Goal: Participate in discussion: Engage in conversation with other users on a specific topic

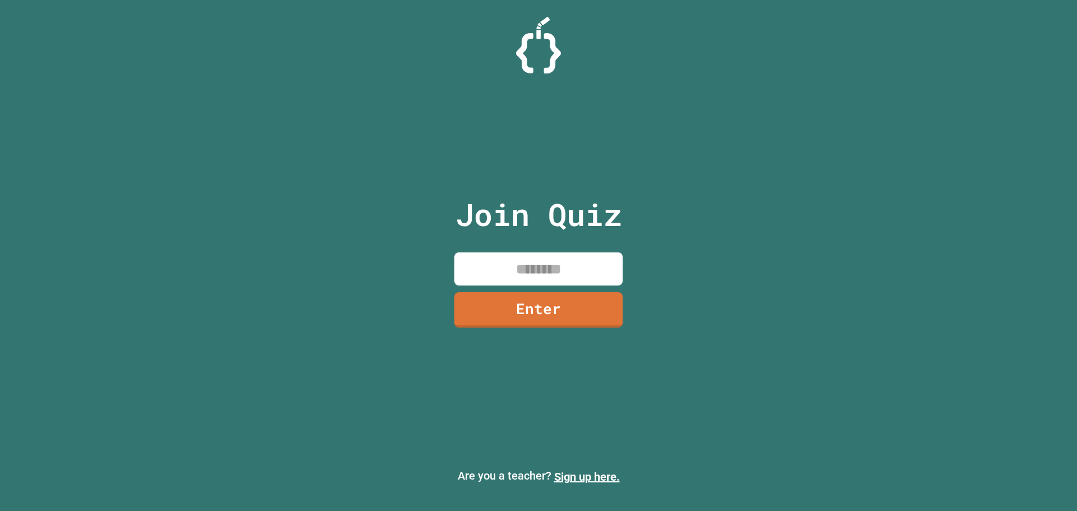
click at [565, 271] on input at bounding box center [538, 268] width 168 height 33
type input "********"
click at [591, 313] on link "Enter" at bounding box center [538, 308] width 169 height 37
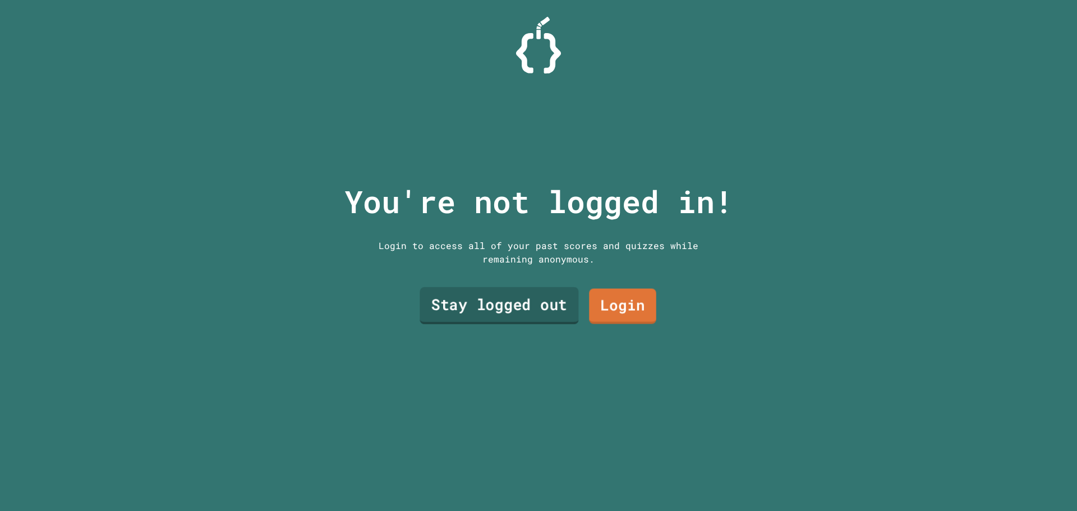
click at [533, 301] on link "Stay logged out" at bounding box center [498, 305] width 159 height 37
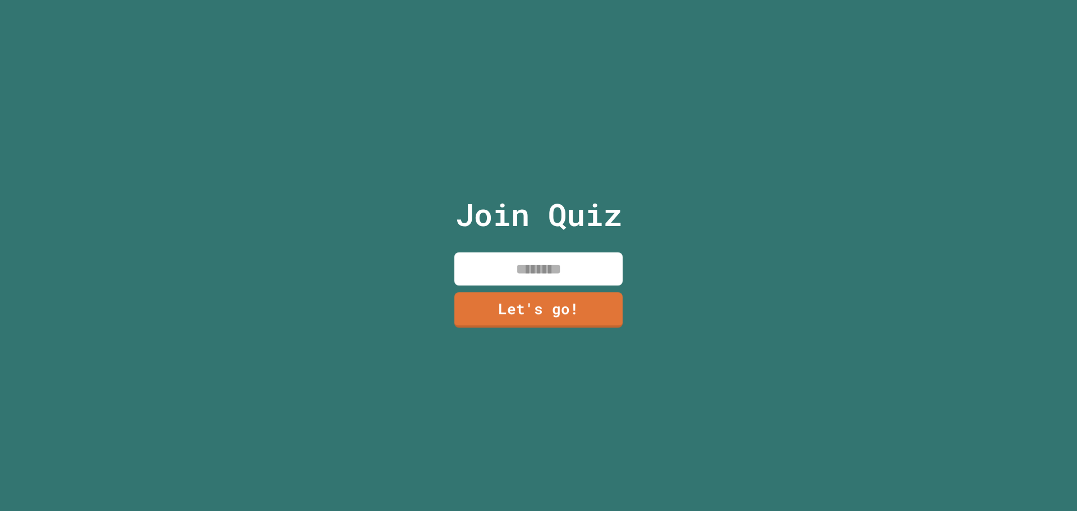
click at [539, 276] on input at bounding box center [538, 268] width 168 height 33
type input "*****"
click at [598, 316] on link "Let's go!" at bounding box center [538, 308] width 169 height 37
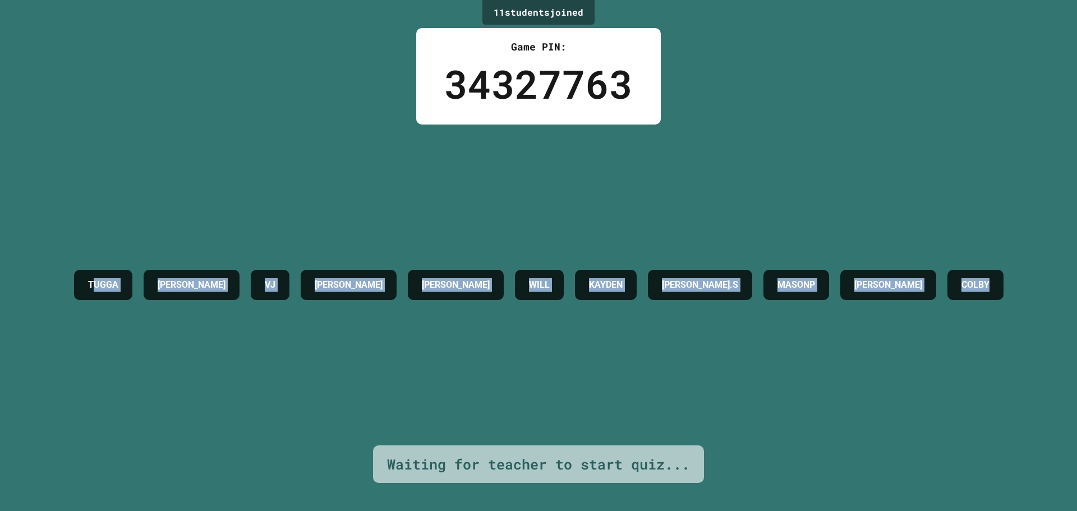
drag, startPoint x: 56, startPoint y: 269, endPoint x: 1037, endPoint y: 282, distance: 982.0
click at [1009, 282] on div "TUGGA [PERSON_NAME] [PERSON_NAME] WILL KAYDEN [PERSON_NAME].S MASONP [PERSON_NA…" at bounding box center [538, 284] width 940 height 41
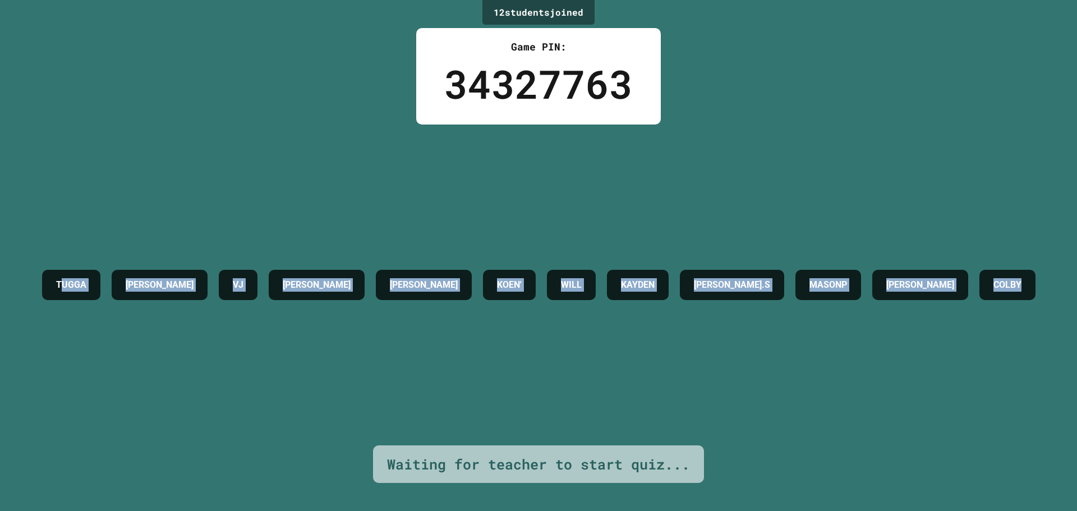
click at [602, 279] on div "[PERSON_NAME] [PERSON_NAME] [PERSON_NAME]' [PERSON_NAME].S MASONP [PERSON_NAME]" at bounding box center [538, 284] width 1004 height 41
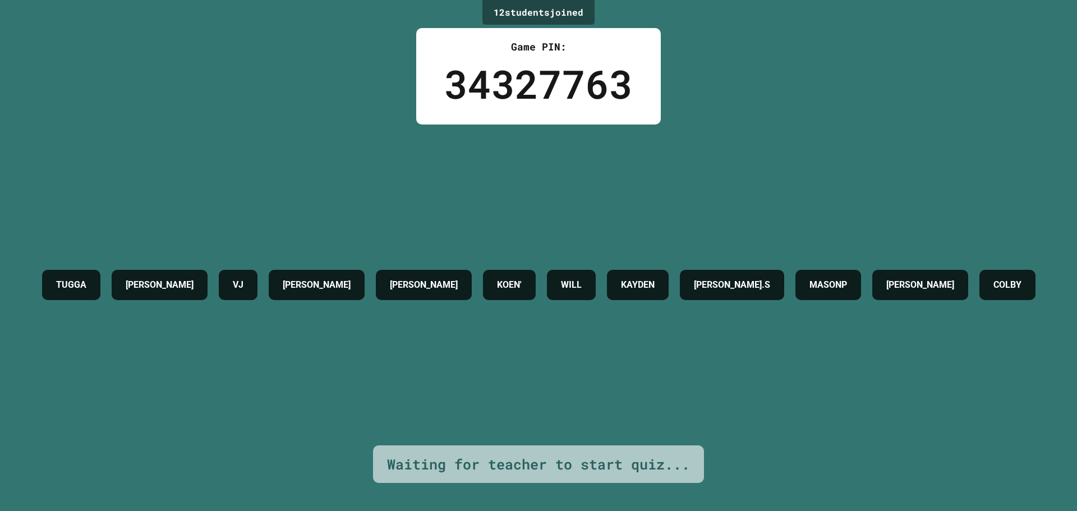
drag, startPoint x: 441, startPoint y: 270, endPoint x: 469, endPoint y: 258, distance: 30.9
click at [469, 264] on div "[PERSON_NAME] [PERSON_NAME] [PERSON_NAME]' [PERSON_NAME].S MASONP [PERSON_NAME]" at bounding box center [538, 284] width 1004 height 41
click at [505, 278] on h4 "KOEN'" at bounding box center [509, 284] width 25 height 13
click at [508, 278] on h4 "KOEN'" at bounding box center [509, 284] width 25 height 13
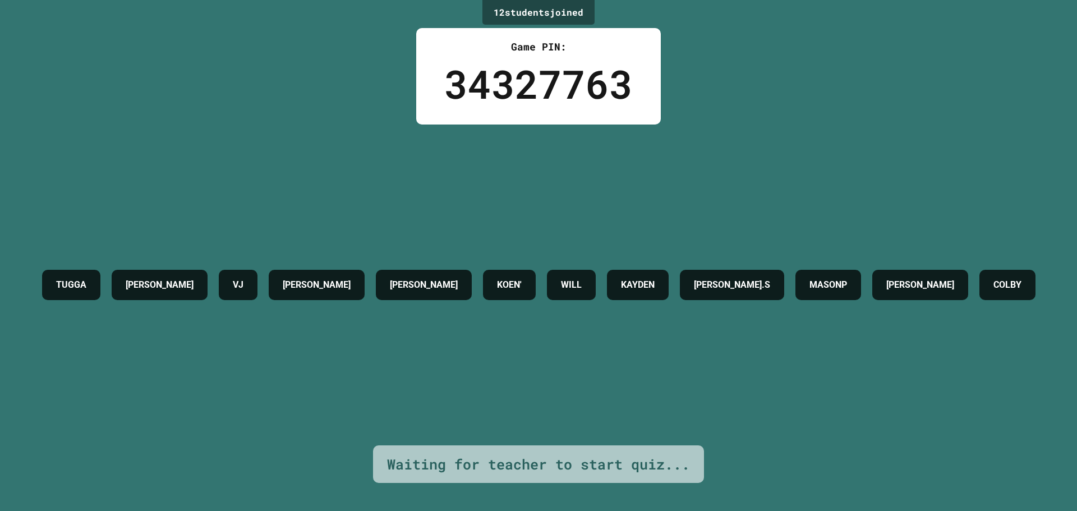
drag, startPoint x: 356, startPoint y: 334, endPoint x: 353, endPoint y: 329, distance: 5.8
click at [353, 329] on div "[PERSON_NAME] [PERSON_NAME] [PERSON_NAME]' [PERSON_NAME].S MASONP [PERSON_NAME]" at bounding box center [538, 284] width 1004 height 321
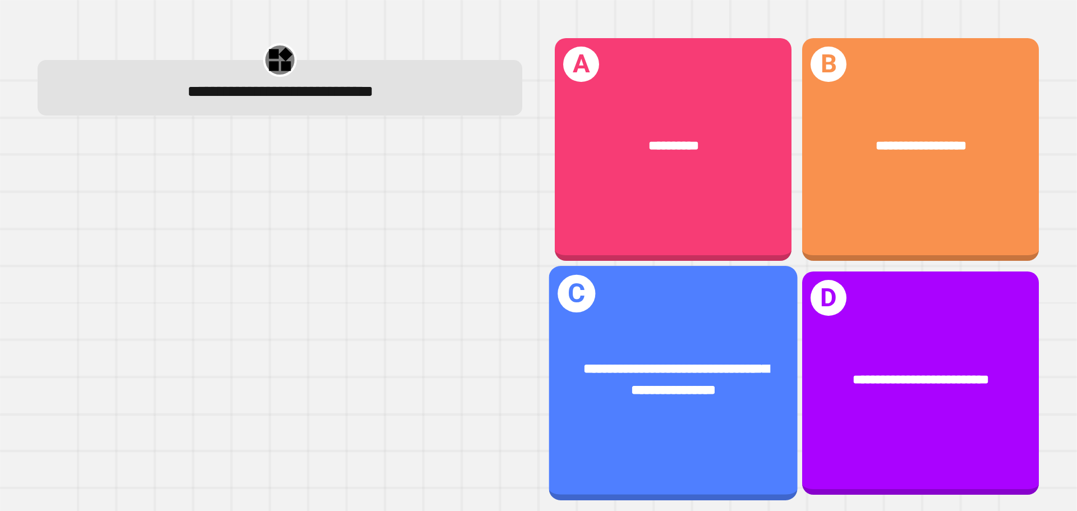
click at [740, 368] on div "**********" at bounding box center [672, 380] width 193 height 42
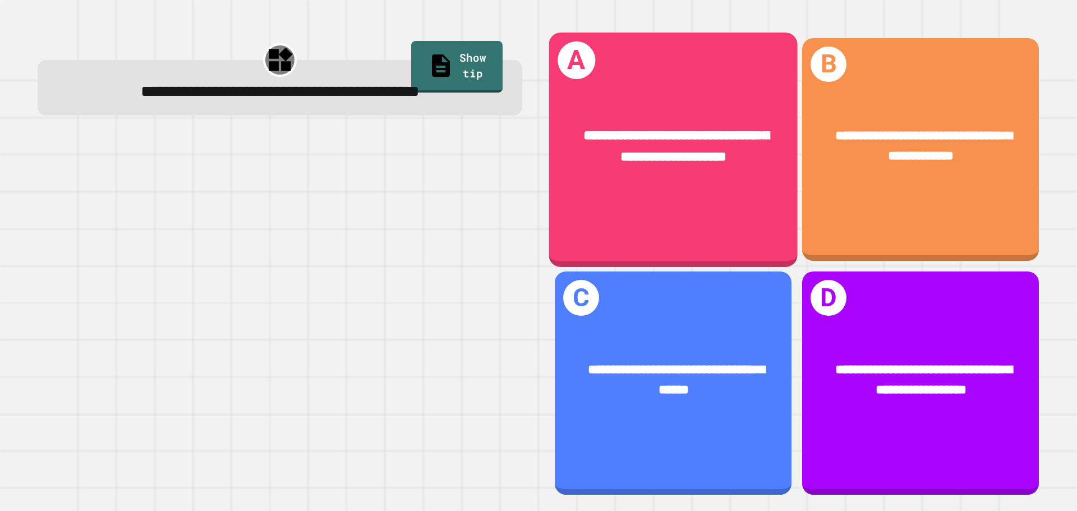
click at [748, 218] on div "**********" at bounding box center [673, 150] width 248 height 234
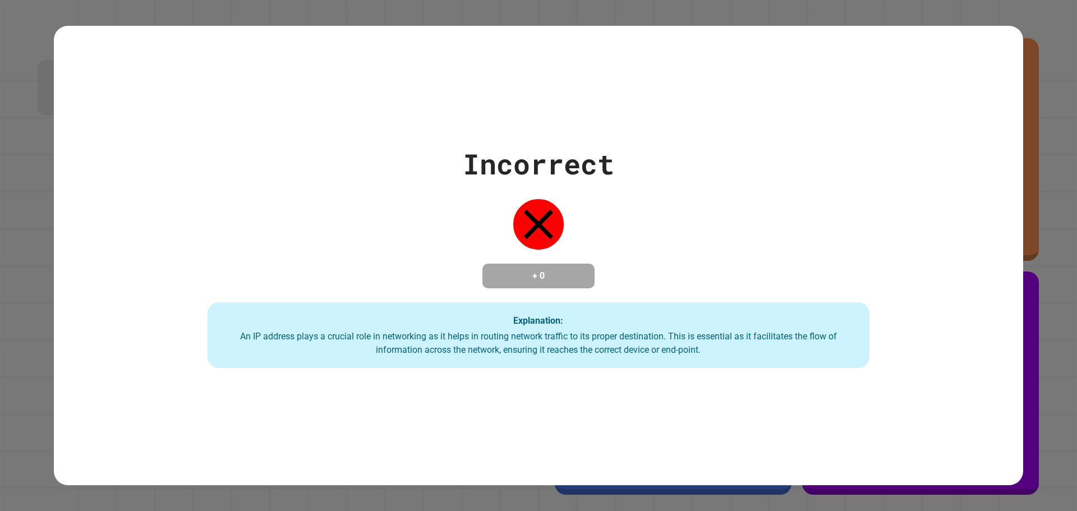
drag, startPoint x: 682, startPoint y: 271, endPoint x: 672, endPoint y: 266, distance: 11.1
drag, startPoint x: 647, startPoint y: 259, endPoint x: 639, endPoint y: 256, distance: 7.8
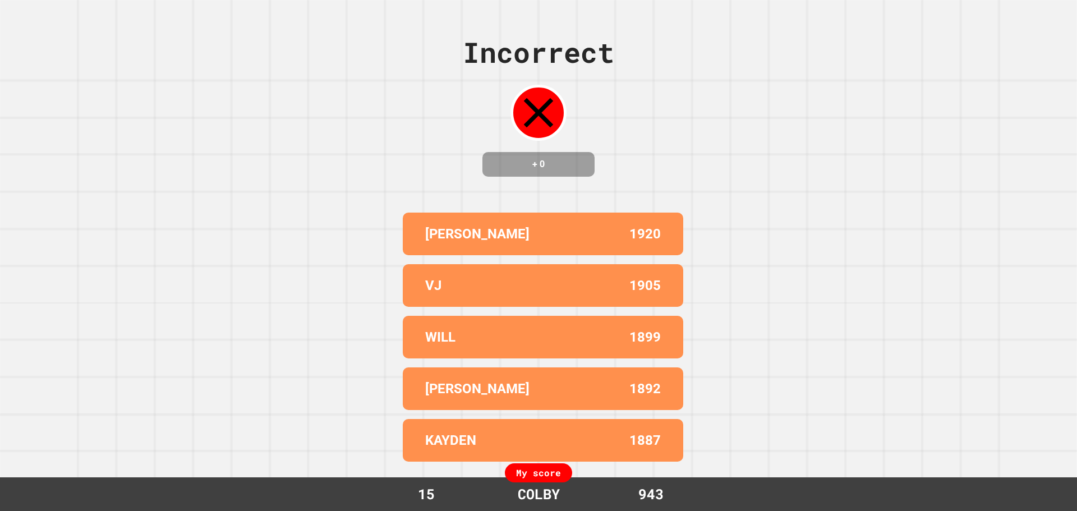
click at [751, 222] on div "Incorrect + 0 [PERSON_NAME] 1920 VJ 1905 WILL 1899 [PERSON_NAME] 1892 KAYDEN 18…" at bounding box center [538, 255] width 1077 height 511
click at [751, 218] on div "Incorrect + 0 [PERSON_NAME] 1920 VJ 1905 WILL 1899 [PERSON_NAME] 1892 KAYDEN 18…" at bounding box center [538, 255] width 1077 height 511
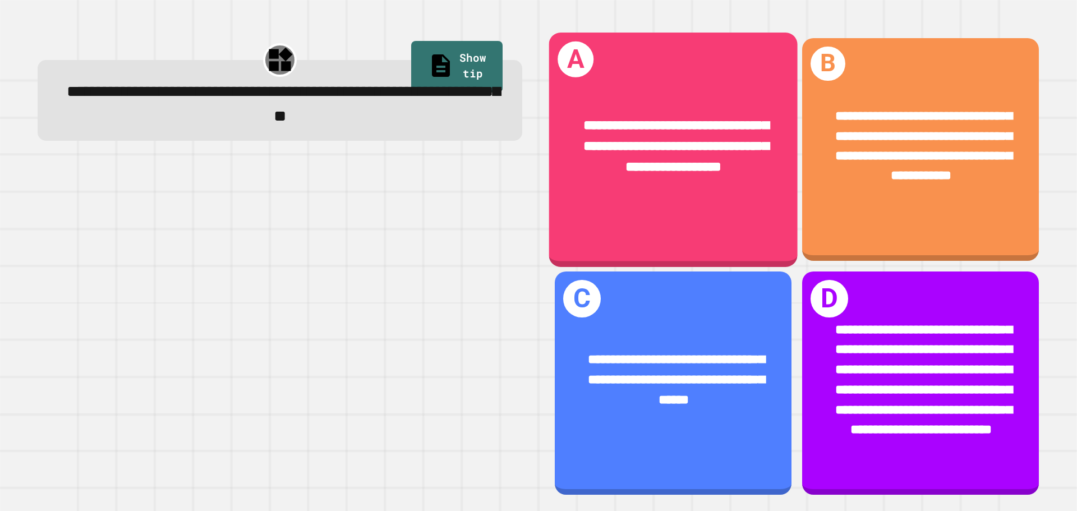
click at [676, 170] on span "**********" at bounding box center [676, 145] width 186 height 55
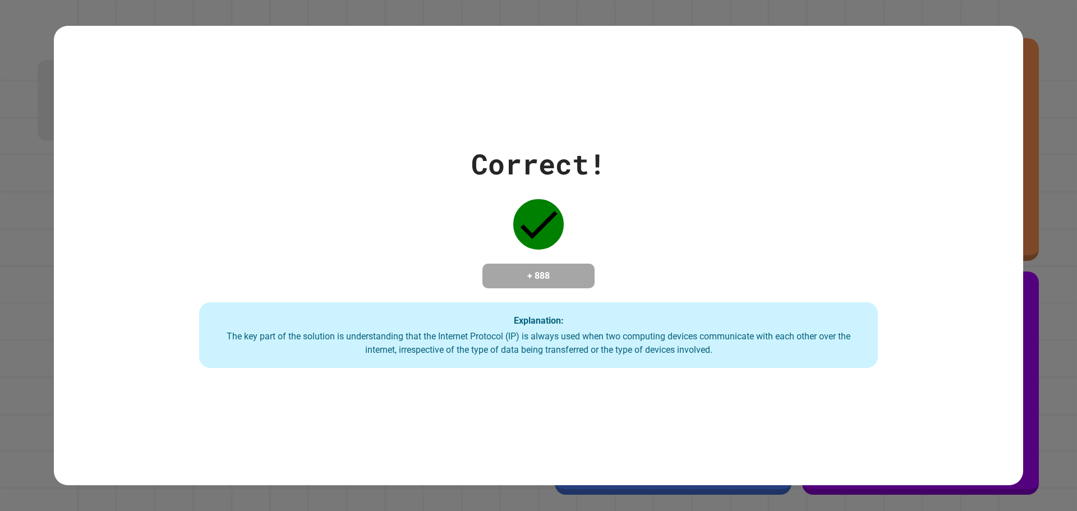
click at [528, 271] on h4 "+ 888" at bounding box center [538, 275] width 90 height 13
click at [536, 274] on h4 "+ 888" at bounding box center [538, 275] width 90 height 13
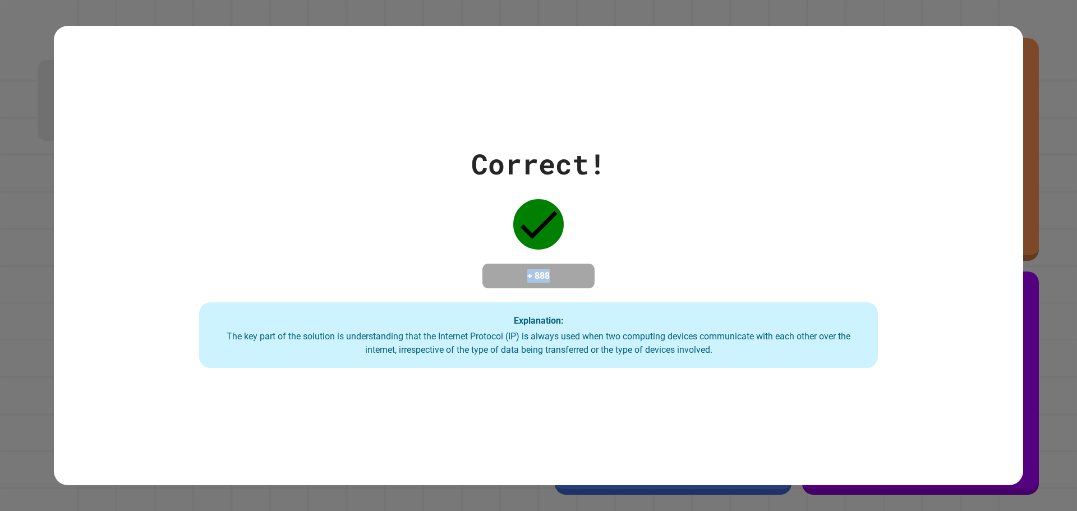
click at [536, 274] on h4 "+ 888" at bounding box center [538, 275] width 90 height 13
click at [538, 274] on h4 "+ 888" at bounding box center [538, 275] width 90 height 13
click at [539, 275] on h4 "+ 888" at bounding box center [538, 275] width 90 height 13
click at [541, 283] on h4 "+ 888" at bounding box center [538, 275] width 90 height 13
click at [541, 277] on h4 "+ 888" at bounding box center [538, 275] width 90 height 13
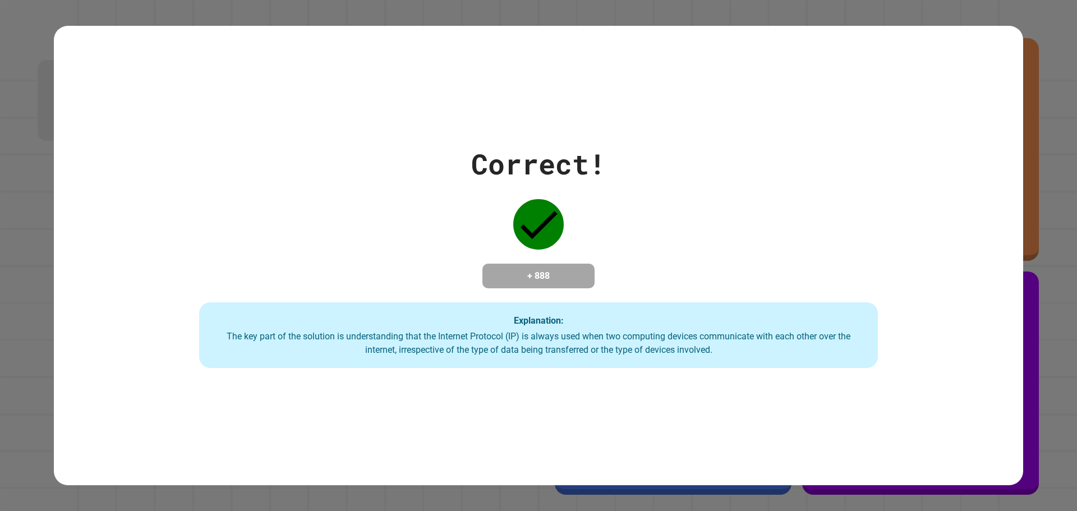
click at [541, 274] on h4 "+ 888" at bounding box center [538, 275] width 90 height 13
click at [535, 283] on h4 "+ 888" at bounding box center [538, 275] width 90 height 13
click at [532, 272] on h4 "+ 888" at bounding box center [538, 275] width 90 height 13
click at [532, 273] on h4 "+ 888" at bounding box center [538, 275] width 90 height 13
click at [535, 279] on h4 "+ 888" at bounding box center [538, 275] width 90 height 13
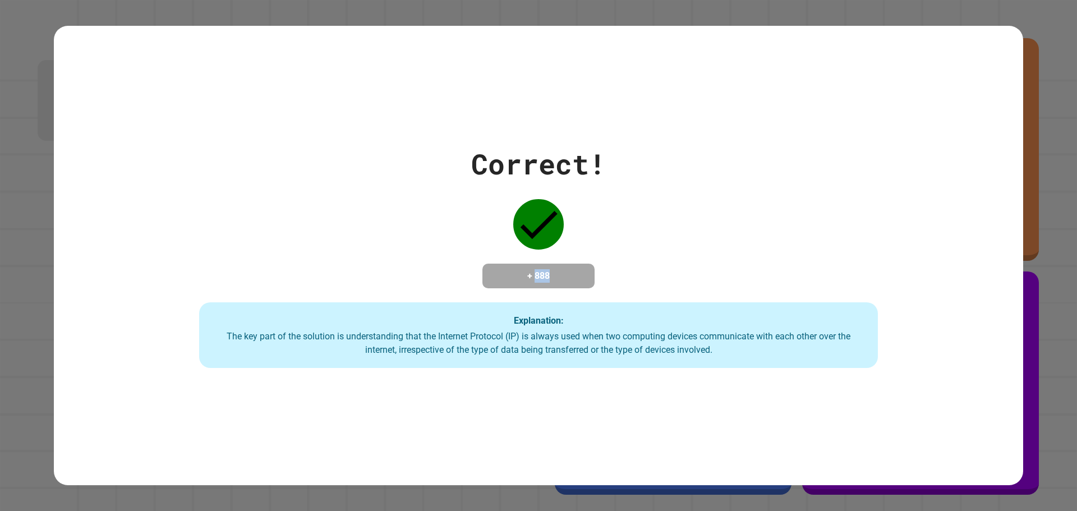
click at [534, 288] on div "+ 888" at bounding box center [538, 276] width 112 height 25
drag, startPoint x: 576, startPoint y: 234, endPoint x: 578, endPoint y: 242, distance: 8.5
click at [578, 242] on div "Correct! + 888 Explanation: The key part of the solution is understanding that …" at bounding box center [538, 255] width 969 height 225
click at [552, 269] on h4 "+ 888" at bounding box center [538, 275] width 90 height 13
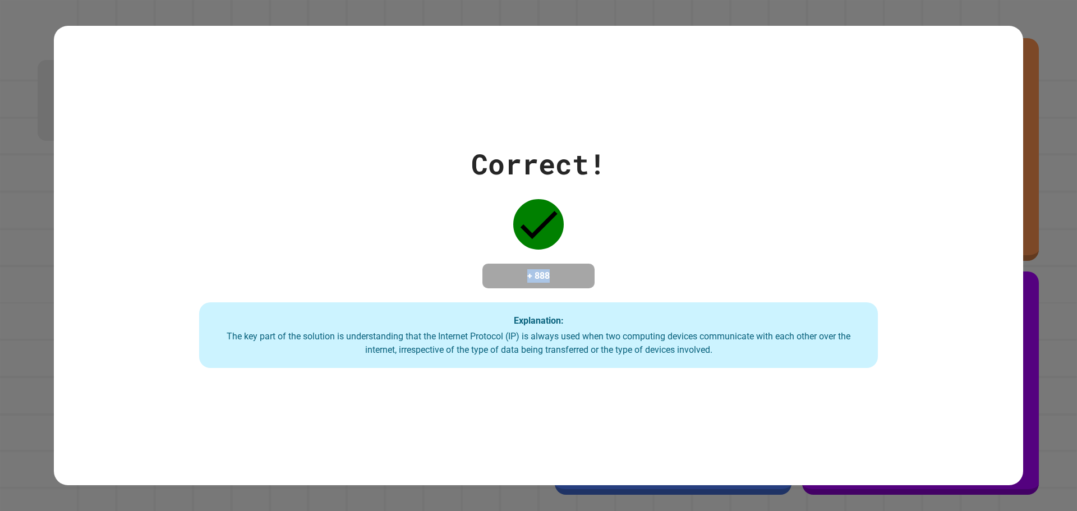
click at [553, 269] on h4 "+ 888" at bounding box center [538, 275] width 90 height 13
click at [537, 269] on h4 "+ 888" at bounding box center [538, 275] width 90 height 13
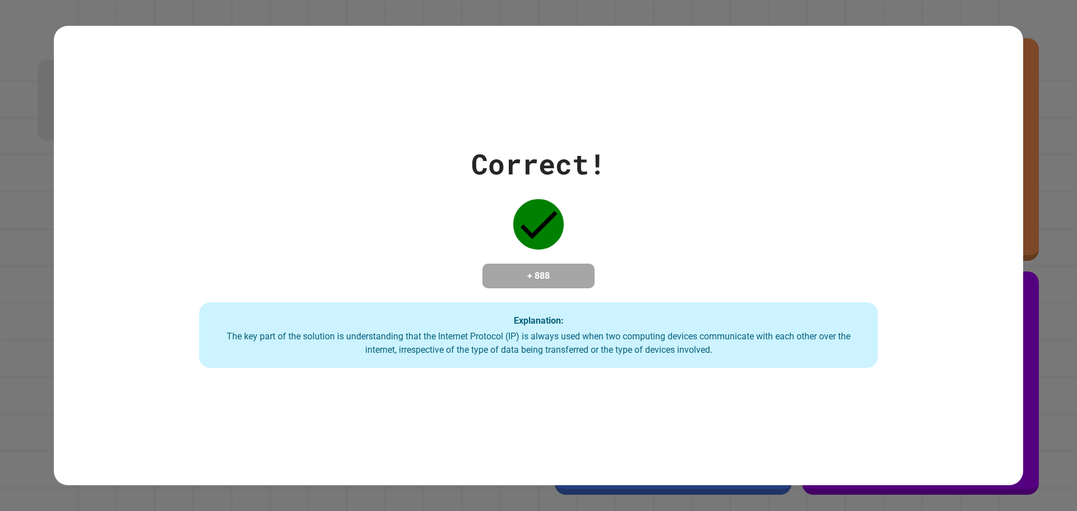
click at [536, 271] on h4 "+ 888" at bounding box center [538, 275] width 90 height 13
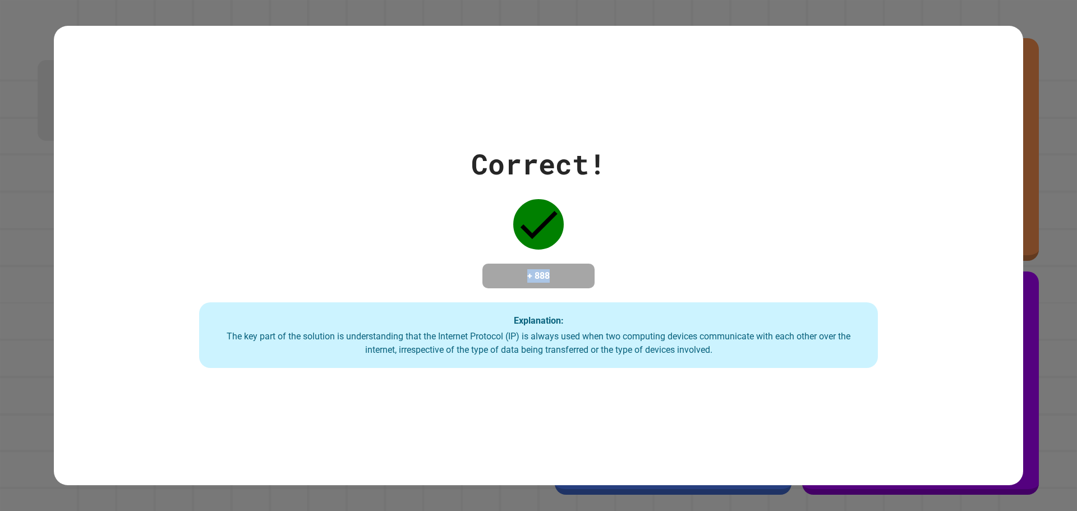
click at [536, 271] on h4 "+ 888" at bounding box center [538, 275] width 90 height 13
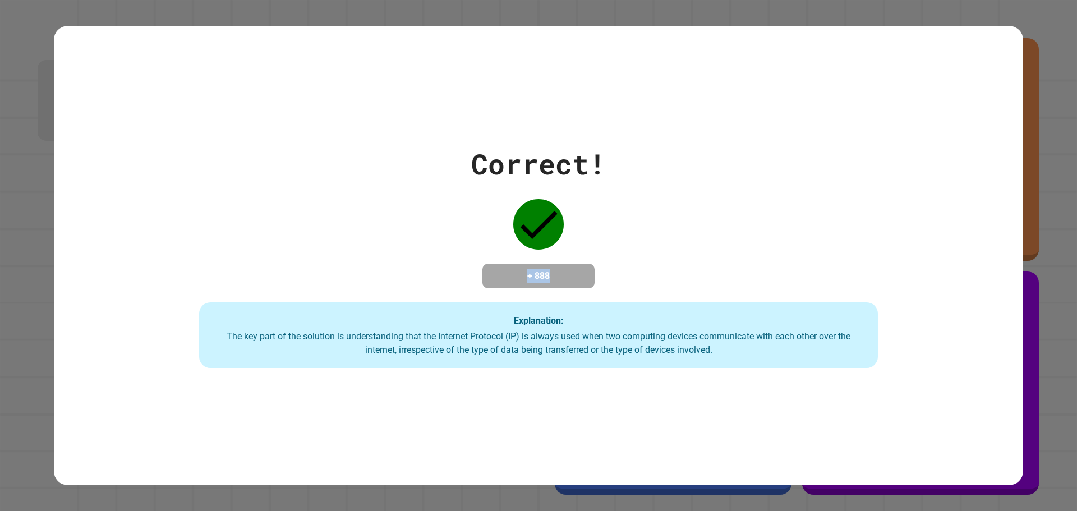
click at [536, 271] on h4 "+ 888" at bounding box center [538, 275] width 90 height 13
click at [569, 289] on div "Correct! + 888 Explanation: The key part of the solution is understanding that …" at bounding box center [538, 255] width 969 height 225
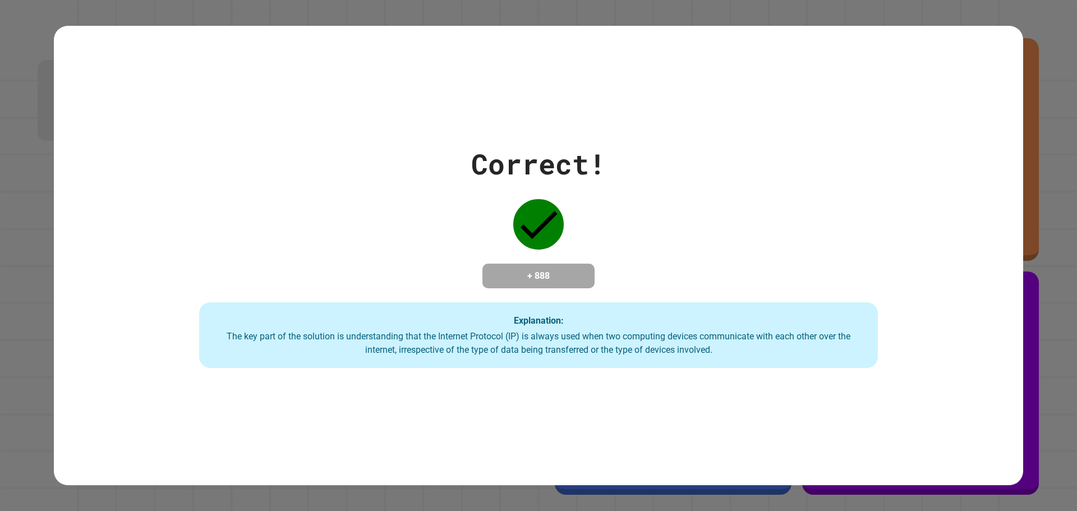
click at [561, 320] on div "Explanation: The key part of the solution is understanding that the Internet Pr…" at bounding box center [538, 335] width 679 height 66
click at [543, 269] on h4 "+ 888" at bounding box center [538, 275] width 90 height 13
click at [598, 278] on div "Correct! + 888 Explanation: The key part of the solution is understanding that …" at bounding box center [538, 255] width 969 height 225
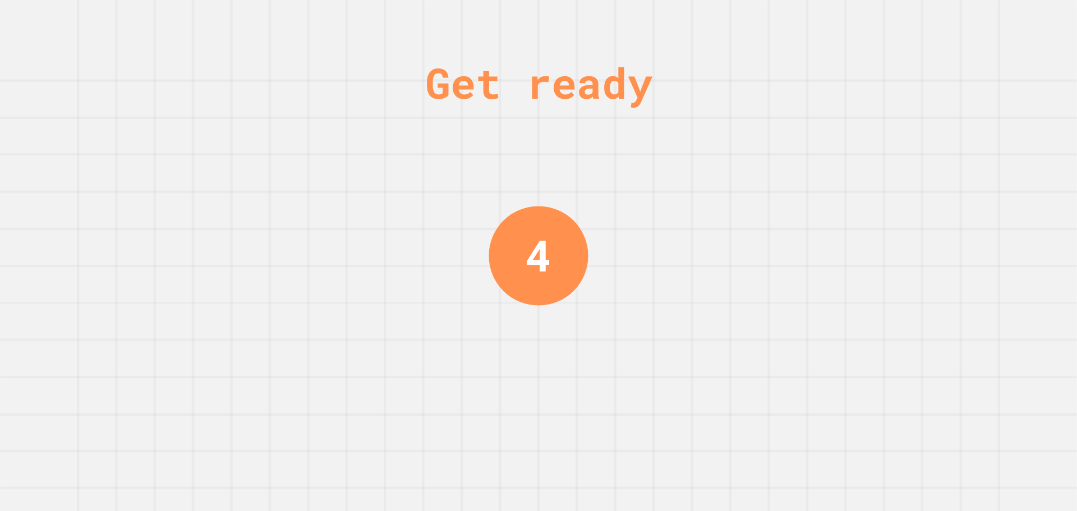
click at [525, 257] on div "4" at bounding box center [538, 255] width 26 height 64
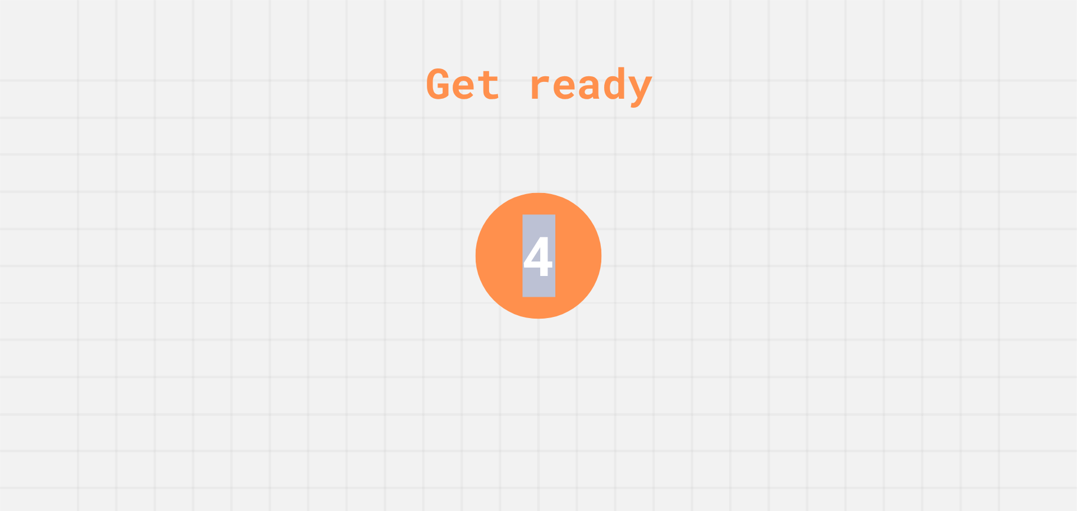
click at [525, 257] on div "4" at bounding box center [538, 255] width 33 height 82
click at [541, 255] on div "3" at bounding box center [538, 255] width 33 height 82
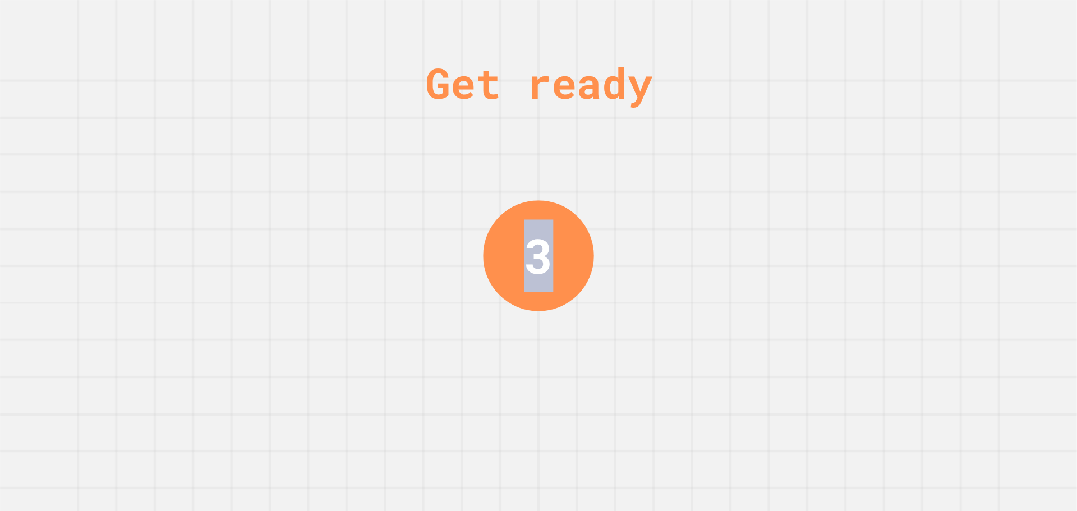
click at [541, 255] on div "3" at bounding box center [538, 255] width 29 height 72
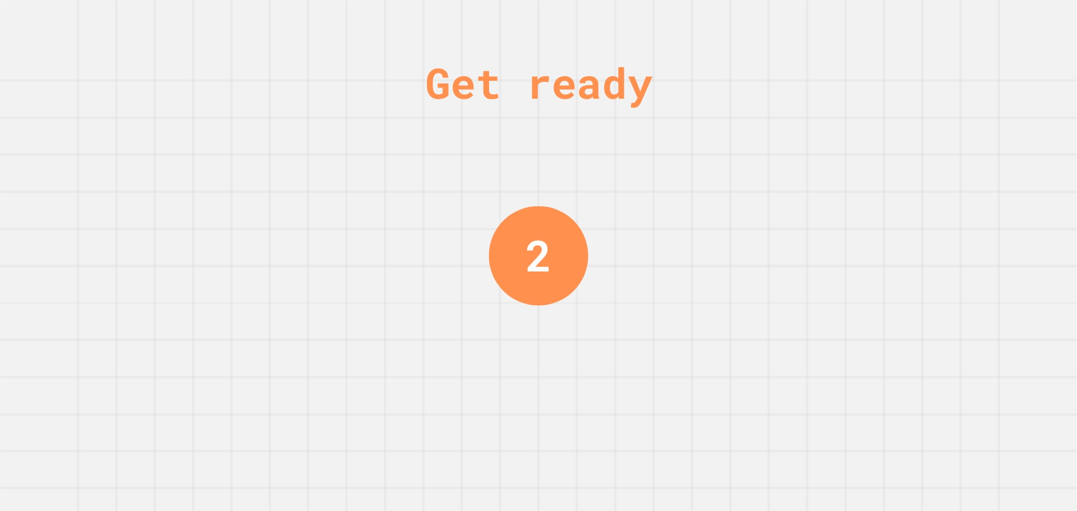
click at [667, 250] on div "Get ready 2" at bounding box center [538, 255] width 1077 height 511
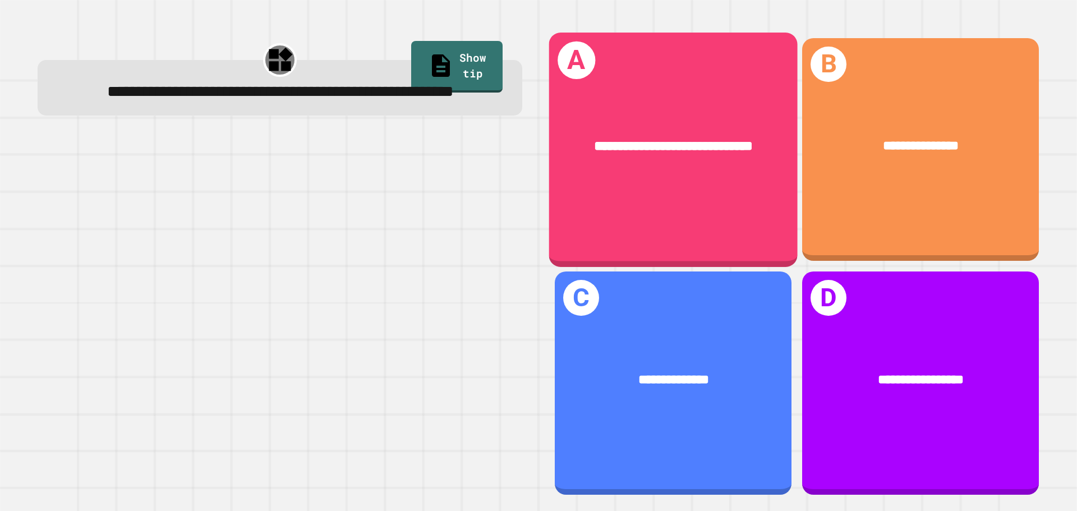
click at [691, 155] on div "**********" at bounding box center [672, 146] width 193 height 21
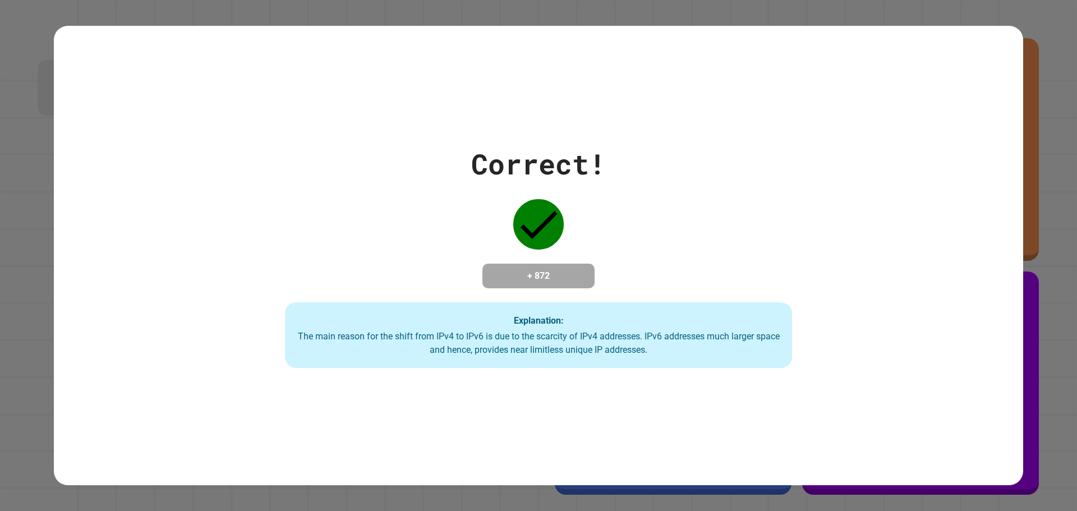
click at [547, 269] on h4 "+ 872" at bounding box center [538, 275] width 90 height 13
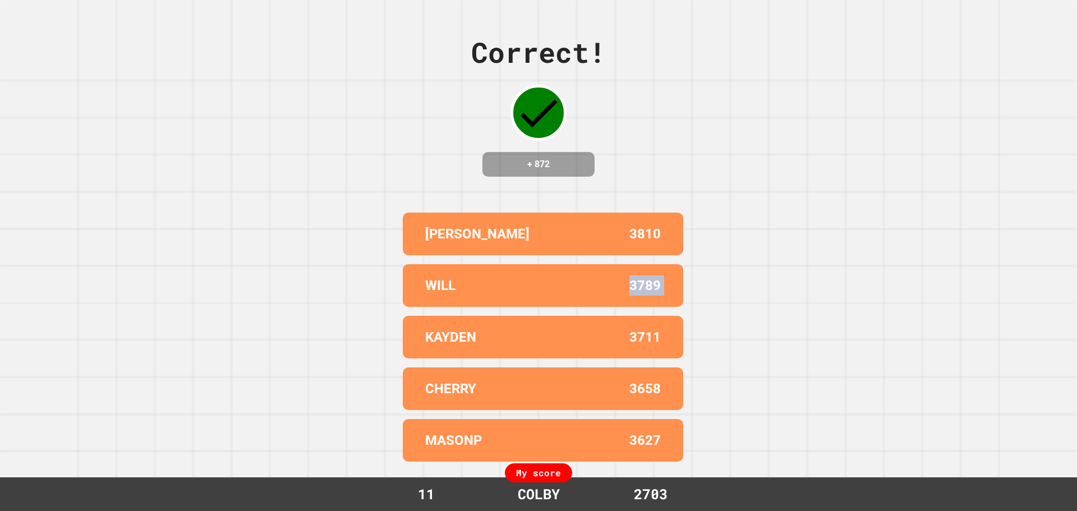
click at [547, 266] on div "WILL 3789" at bounding box center [543, 285] width 280 height 43
click at [644, 265] on div "WILL 3789" at bounding box center [543, 285] width 280 height 43
click at [644, 284] on p "3789" at bounding box center [644, 285] width 31 height 20
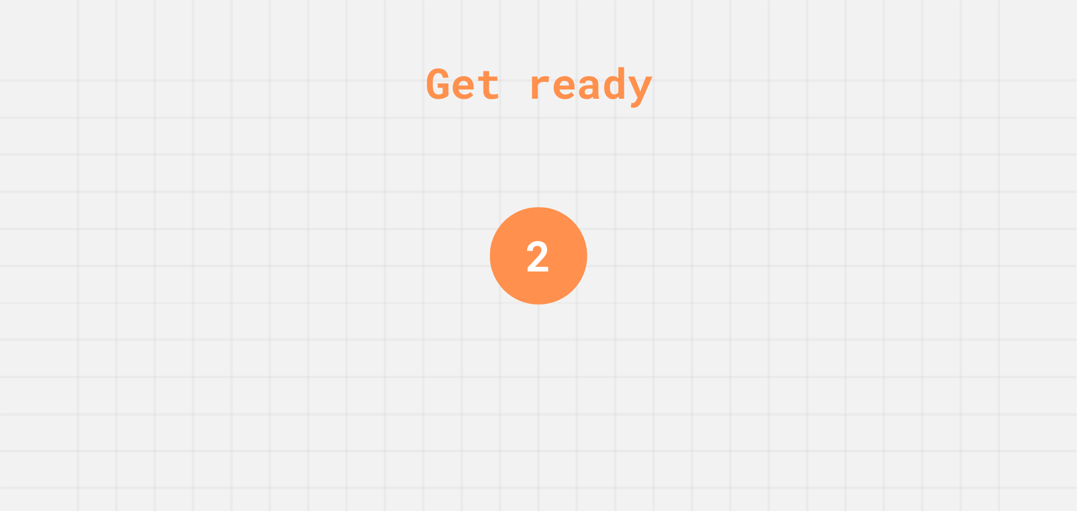
drag, startPoint x: 559, startPoint y: 223, endPoint x: 451, endPoint y: 217, distance: 107.3
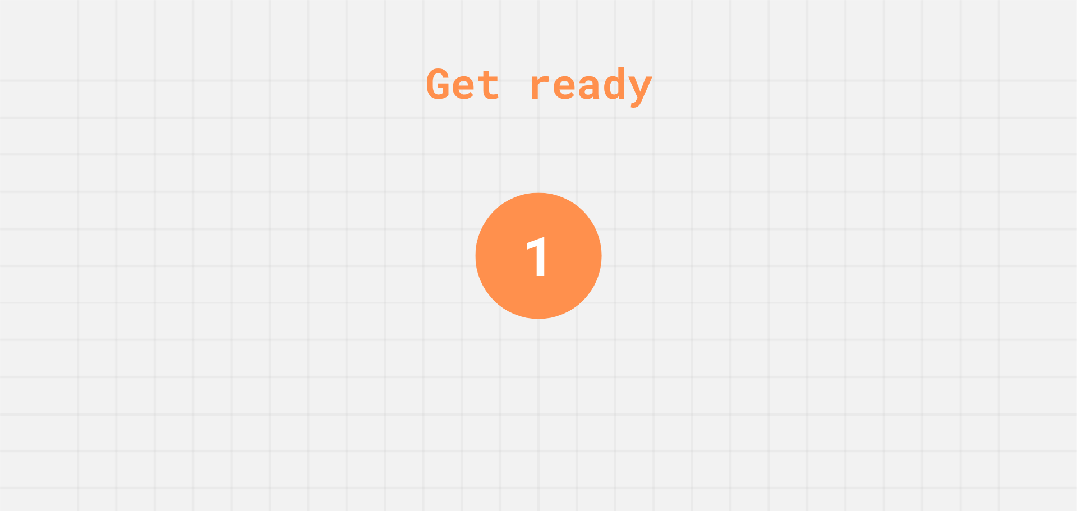
drag, startPoint x: 451, startPoint y: 217, endPoint x: 178, endPoint y: 133, distance: 285.8
click at [158, 127] on div "Get ready 1" at bounding box center [538, 255] width 1077 height 511
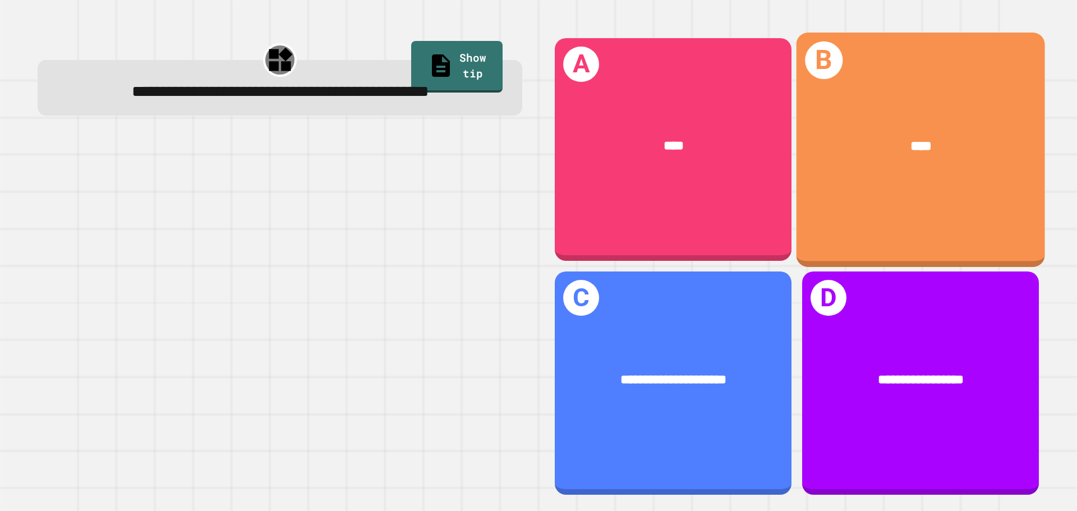
click at [957, 163] on div "****" at bounding box center [920, 146] width 248 height 75
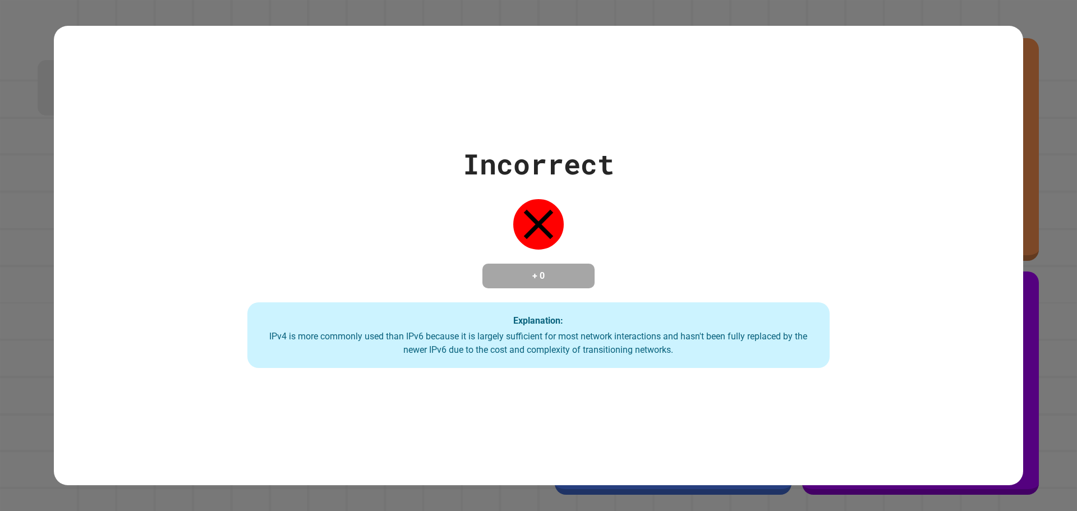
drag, startPoint x: 566, startPoint y: 325, endPoint x: 576, endPoint y: 324, distance: 10.2
click at [549, 299] on div "Incorrect + 0 Explanation: IPv4 is more commonly used than IPv6 because it is l…" at bounding box center [538, 255] width 832 height 225
click at [544, 324] on strong "Explanation:" at bounding box center [538, 320] width 50 height 11
click at [545, 349] on div "Explanation: IPv4 is more commonly used than IPv6 because it is largely suffici…" at bounding box center [538, 335] width 583 height 66
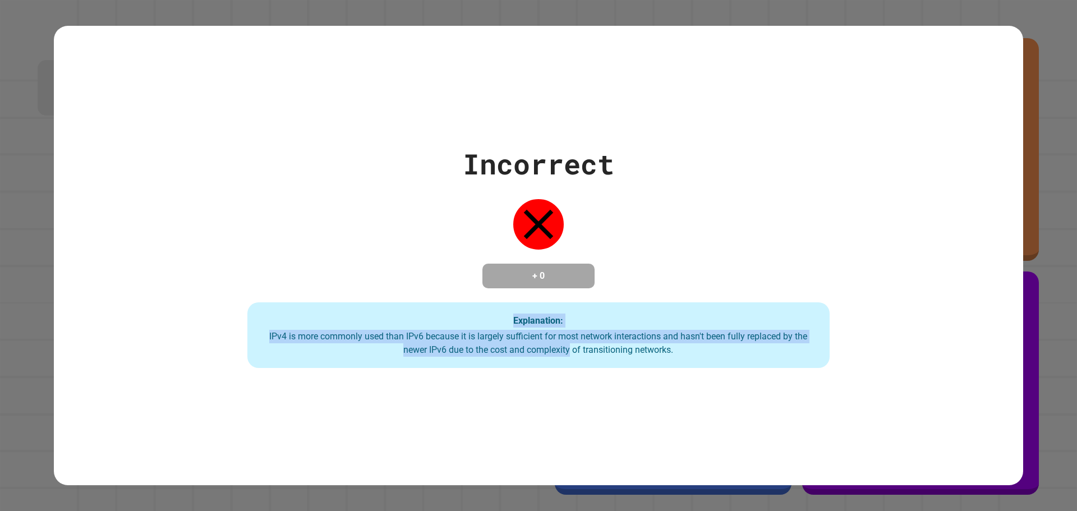
click at [531, 381] on div "Incorrect + 0 Explanation: IPv4 is more commonly used than IPv6 because it is l…" at bounding box center [538, 256] width 969 height 460
drag, startPoint x: 524, startPoint y: 370, endPoint x: 496, endPoint y: 361, distance: 28.9
click at [524, 369] on div "Incorrect + 0 Explanation: IPv4 is more commonly used than IPv6 because it is l…" at bounding box center [538, 256] width 969 height 460
click at [496, 361] on div "Explanation: IPv4 is more commonly used than IPv6 because it is largely suffici…" at bounding box center [538, 335] width 583 height 66
drag, startPoint x: 372, startPoint y: 309, endPoint x: 776, endPoint y: 435, distance: 423.0
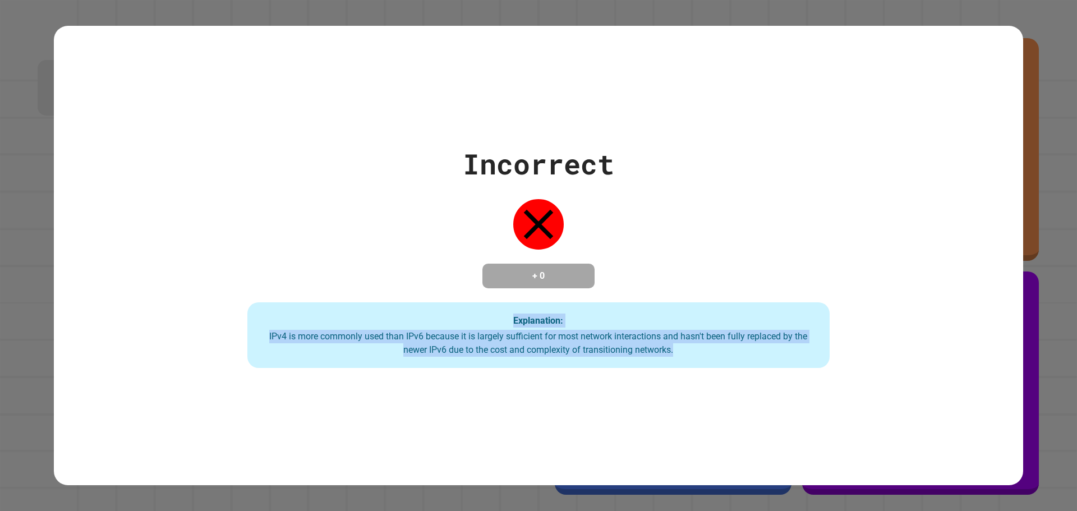
click at [776, 435] on div "Incorrect + 0 Explanation: IPv4 is more commonly used than IPv6 because it is l…" at bounding box center [538, 256] width 969 height 460
click at [633, 362] on div "Explanation: IPv4 is more commonly used than IPv6 because it is largely suffici…" at bounding box center [538, 335] width 583 height 66
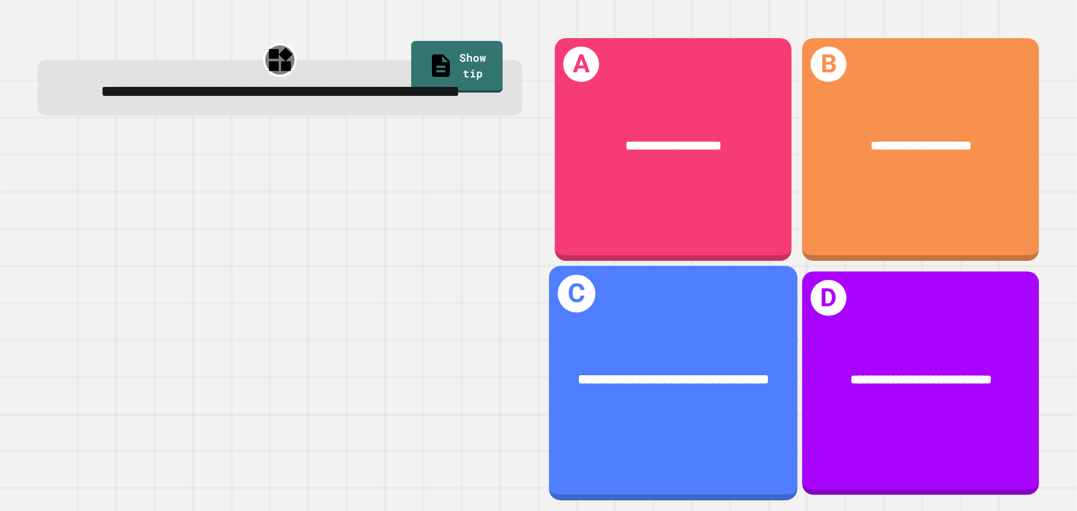
click at [695, 370] on div "**********" at bounding box center [672, 380] width 193 height 21
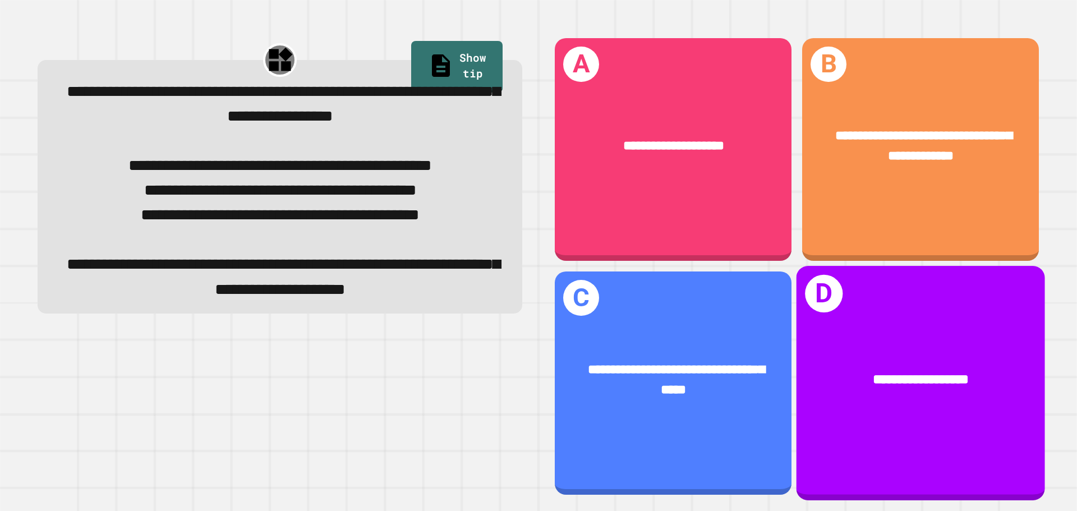
click at [892, 372] on span "**********" at bounding box center [920, 378] width 95 height 13
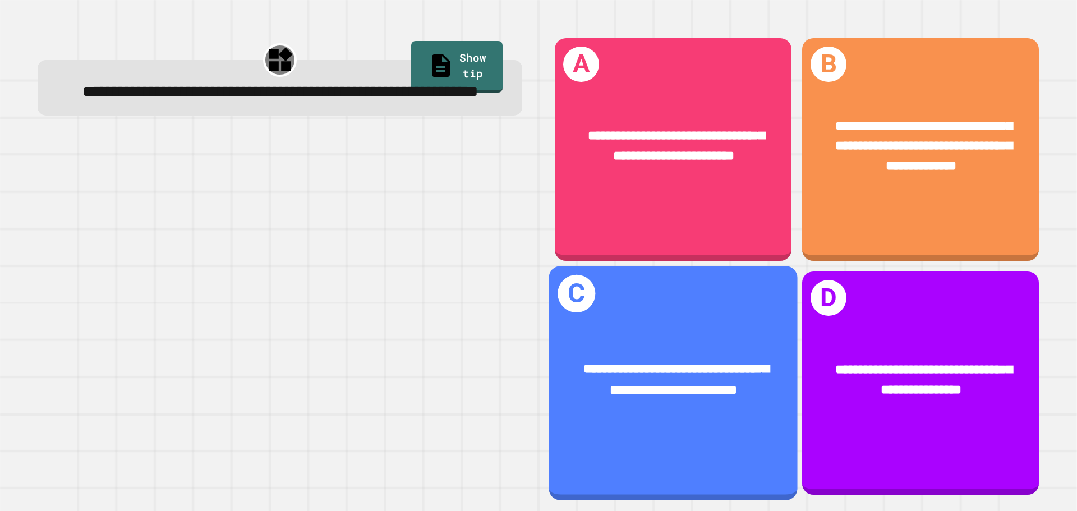
click at [663, 362] on span "**********" at bounding box center [676, 379] width 186 height 35
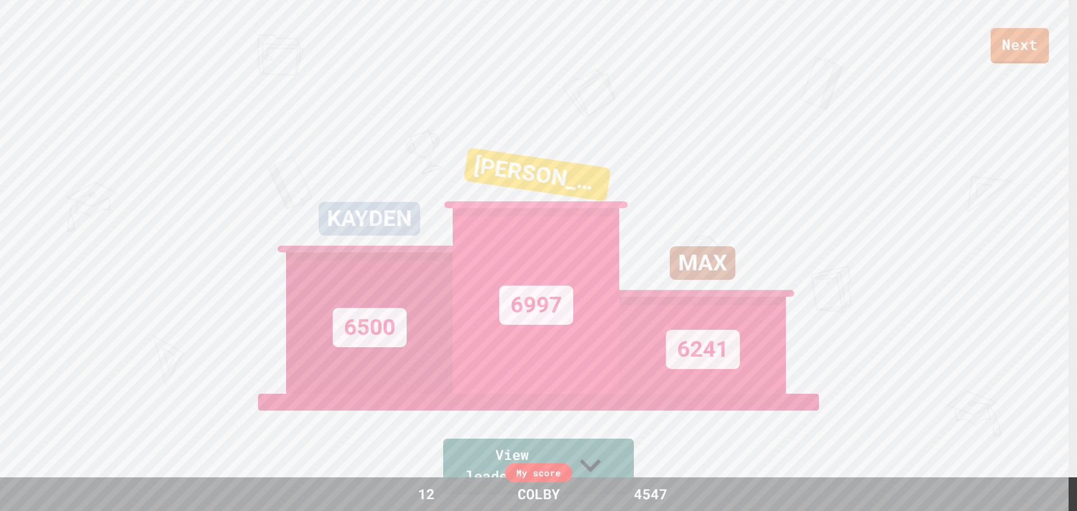
click at [1076, 47] on div "Next" at bounding box center [538, 31] width 1077 height 63
click at [1044, 45] on link "Next" at bounding box center [1019, 43] width 53 height 37
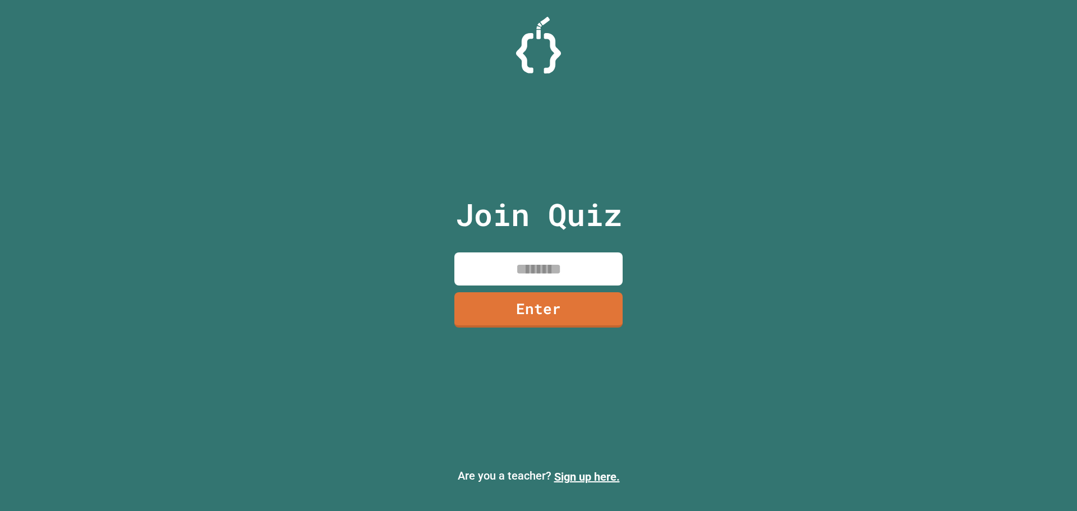
click at [573, 266] on input at bounding box center [538, 268] width 168 height 33
